Goal: Information Seeking & Learning: Stay updated

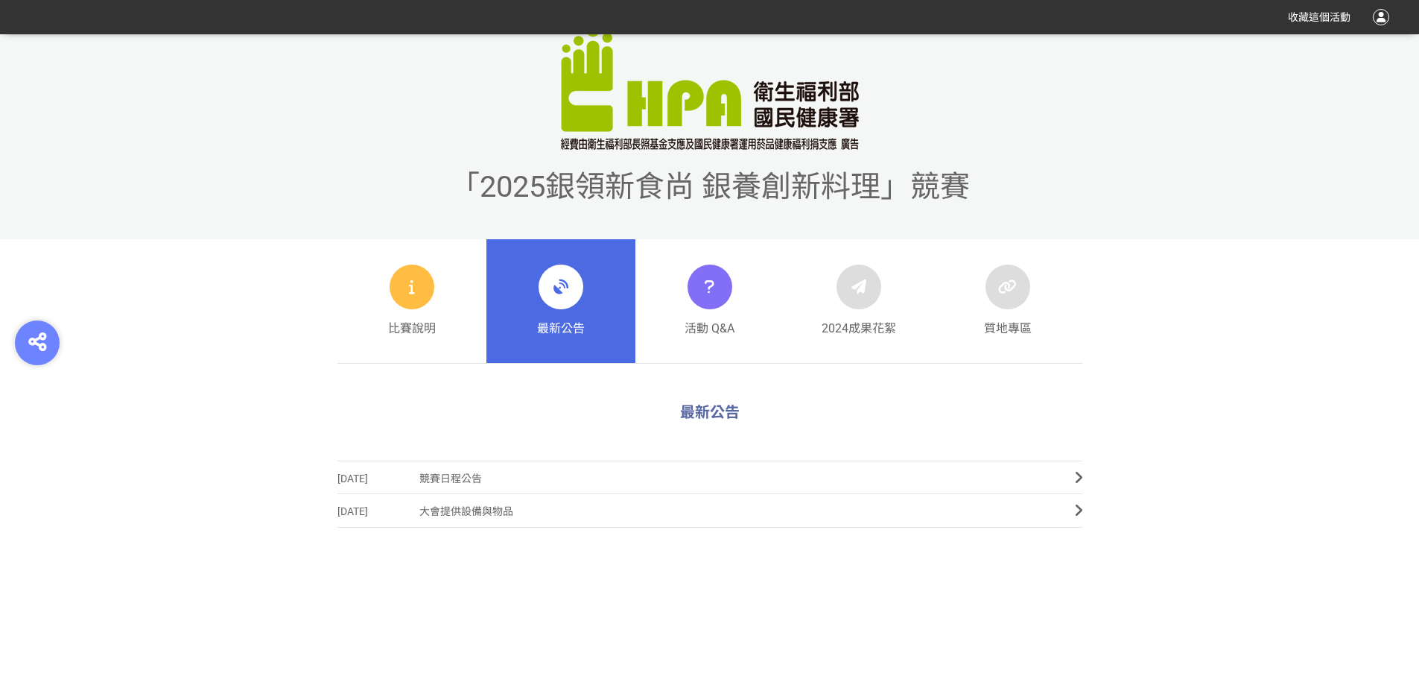
scroll to position [447, 0]
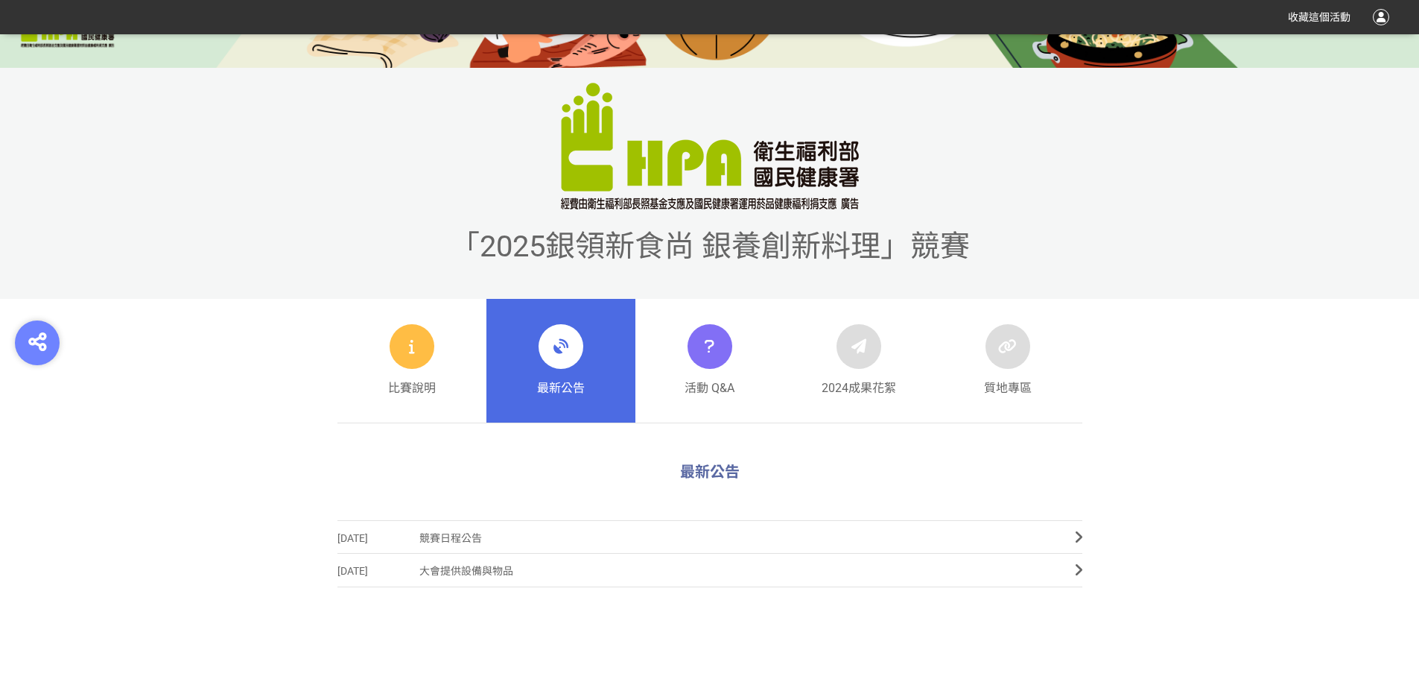
click at [560, 355] on icon at bounding box center [561, 346] width 27 height 27
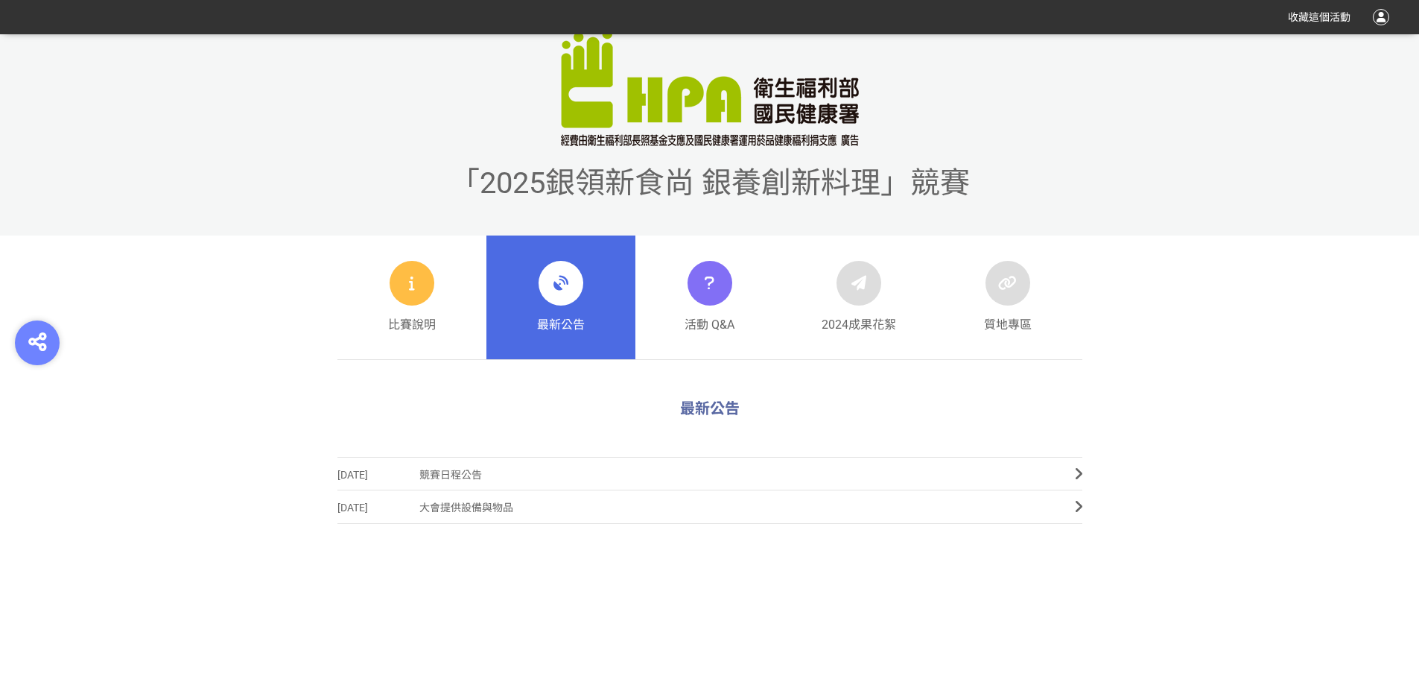
scroll to position [596, 0]
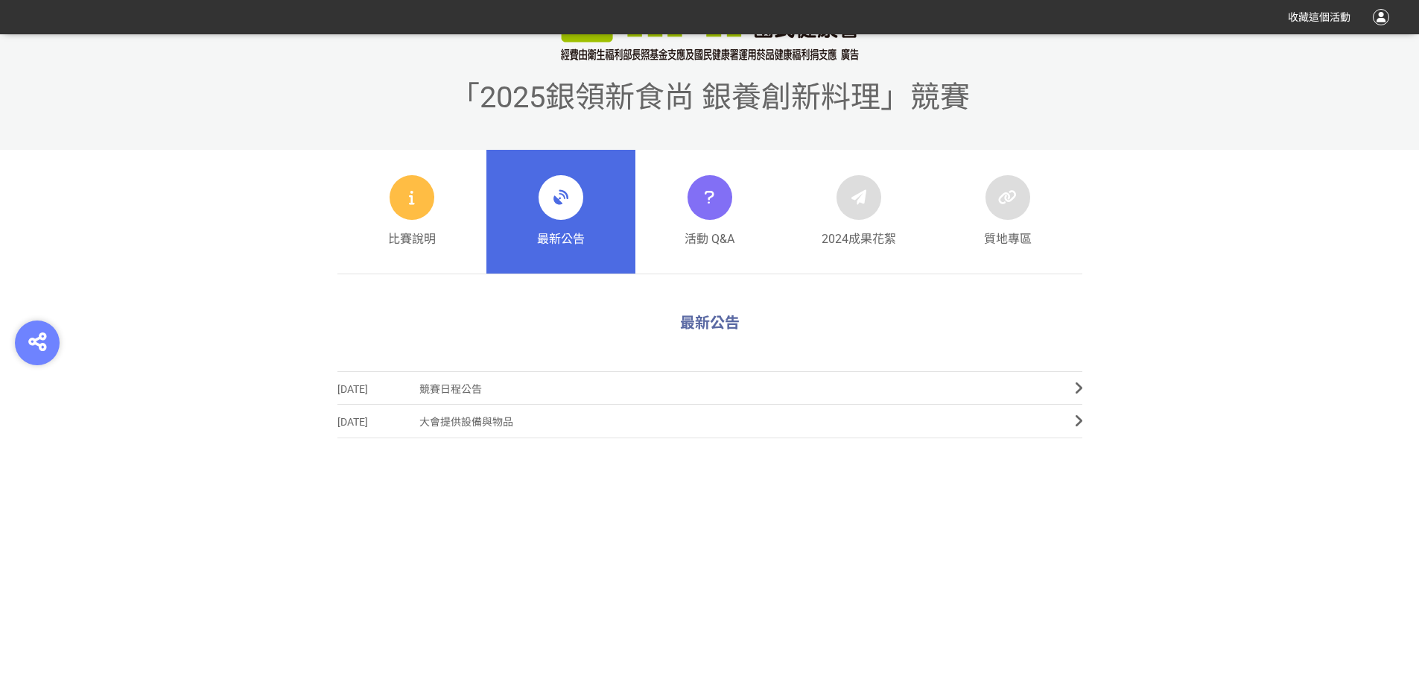
click at [572, 250] on link "最新公告" at bounding box center [561, 212] width 149 height 124
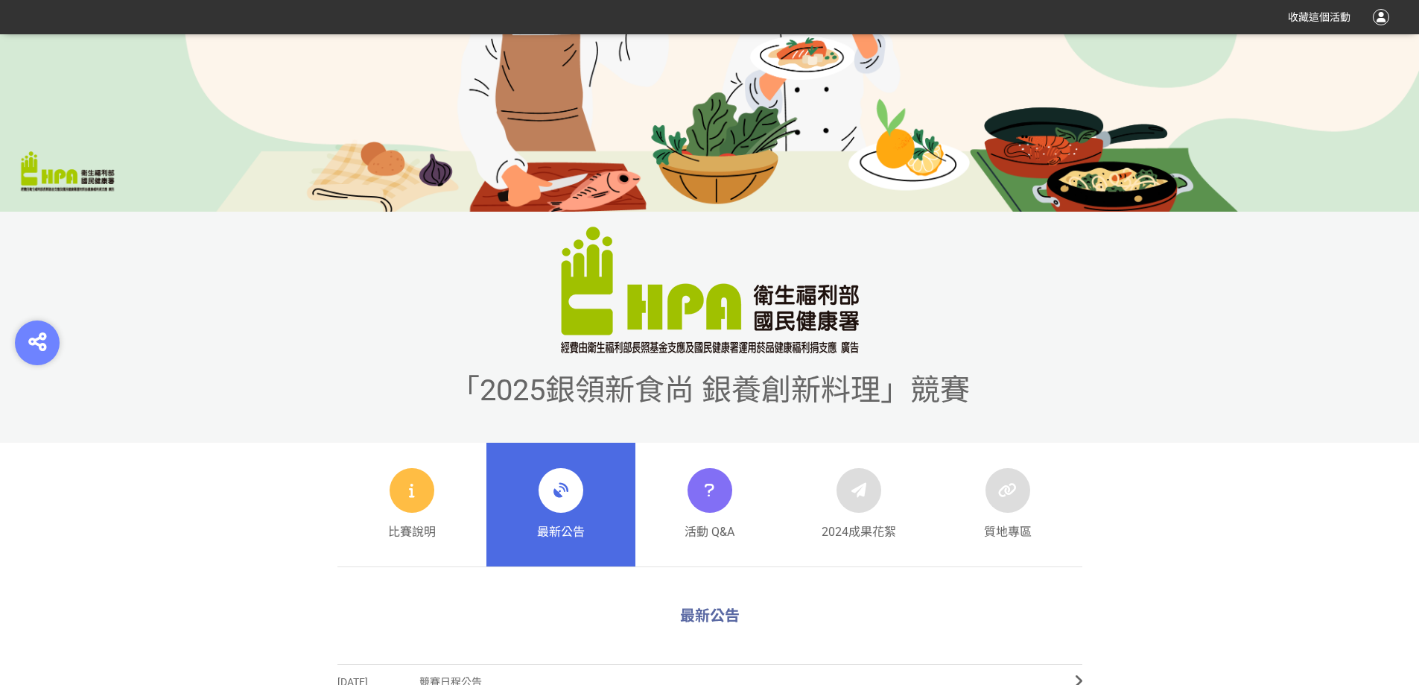
scroll to position [0, 0]
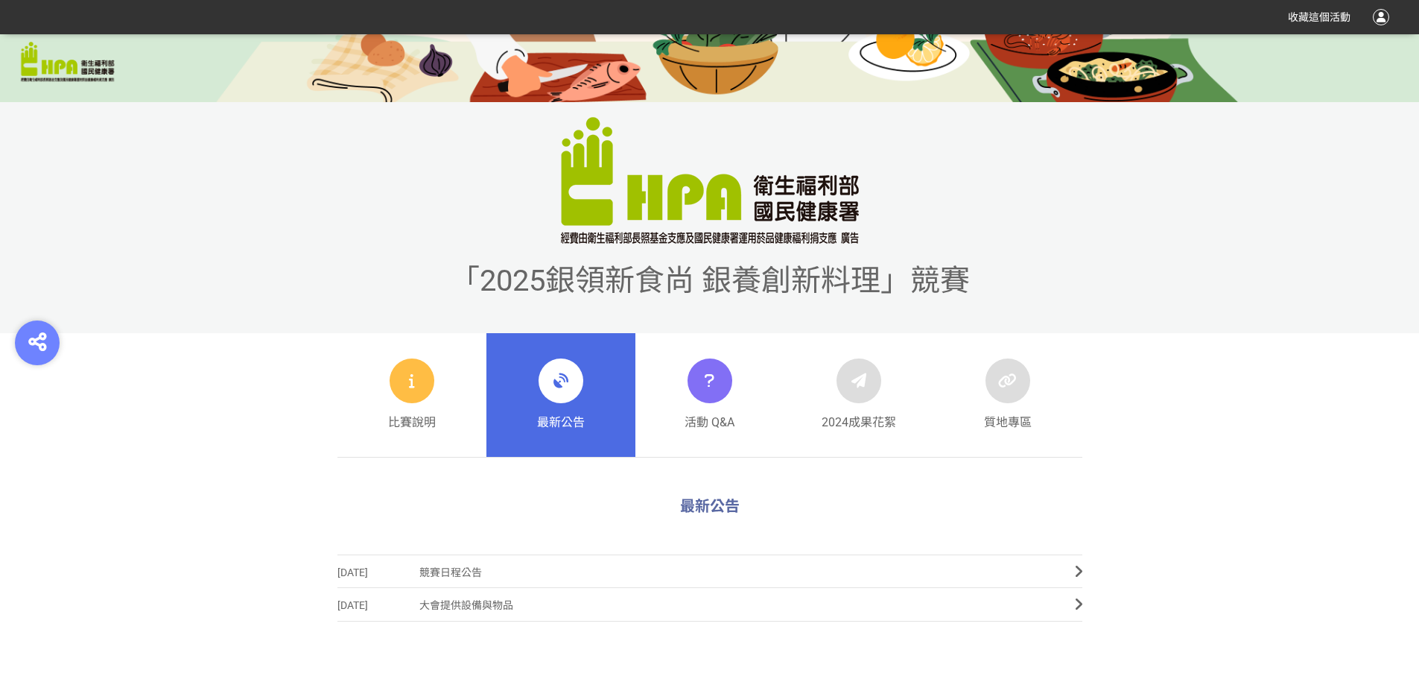
scroll to position [522, 0]
